Goal: Navigation & Orientation: Go to known website

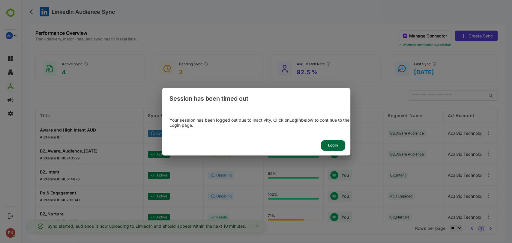
click at [330, 148] on div "Login" at bounding box center [333, 145] width 24 height 10
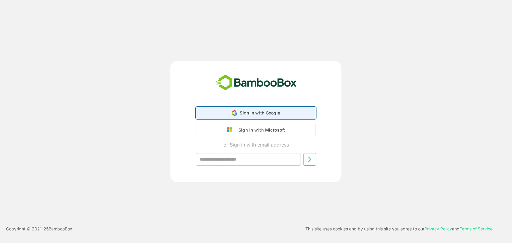
click at [242, 112] on span "Sign in with Google" at bounding box center [260, 112] width 40 height 5
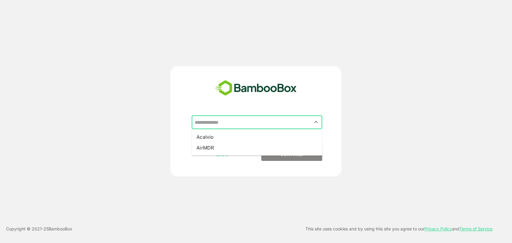
click at [232, 124] on input "text" at bounding box center [257, 122] width 128 height 11
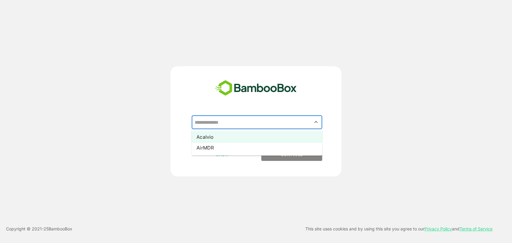
click at [211, 135] on li "Acalvio" at bounding box center [257, 137] width 130 height 11
type input "*******"
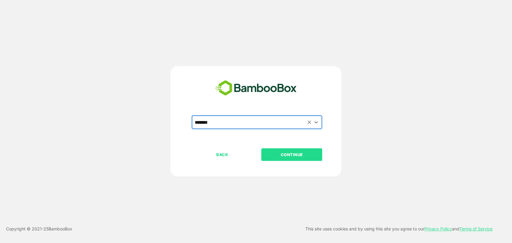
click at [288, 155] on p "CONTINUE" at bounding box center [292, 154] width 60 height 7
